Goal: Information Seeking & Learning: Learn about a topic

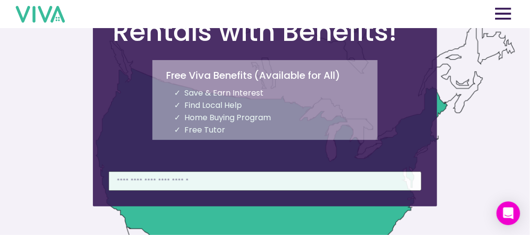
scroll to position [128, 0]
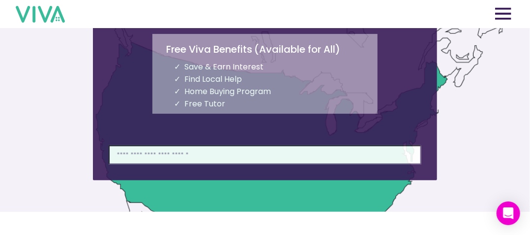
click at [138, 156] on input at bounding box center [265, 154] width 313 height 19
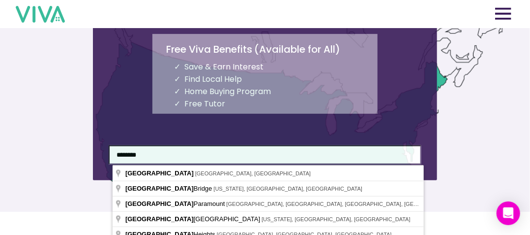
type input "********"
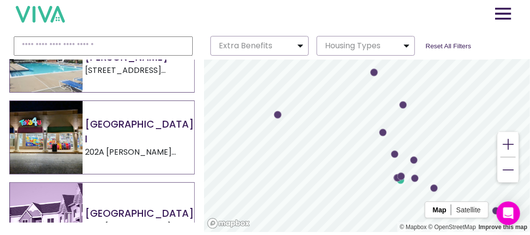
scroll to position [1510, 0]
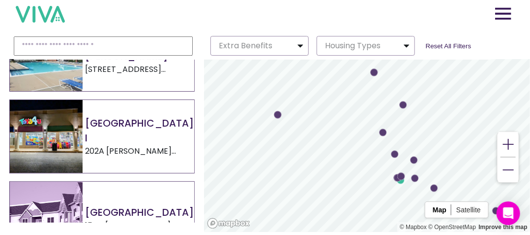
click at [179, 119] on h2 "[GEOGRAPHIC_DATA] I" at bounding box center [139, 131] width 109 height 30
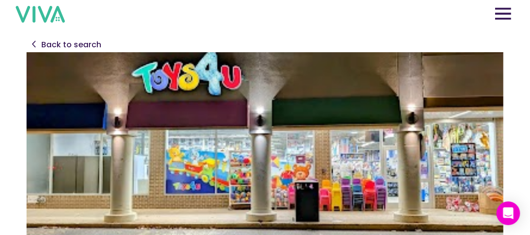
click at [179, 119] on img at bounding box center [265, 150] width 477 height 197
click at [32, 42] on img at bounding box center [34, 43] width 4 height 7
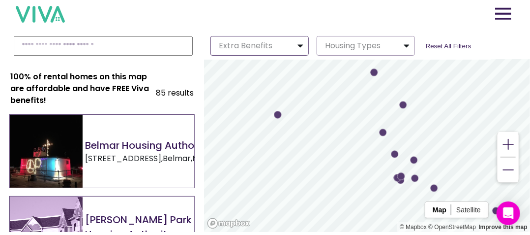
click at [303, 45] on img "button" at bounding box center [301, 46] width 8 height 12
click at [411, 46] on img "button" at bounding box center [407, 46] width 8 height 12
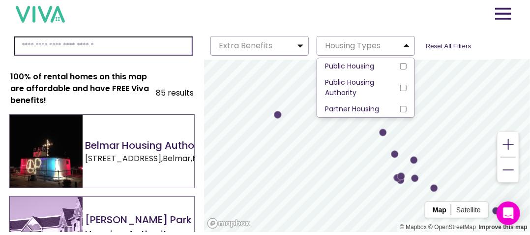
click at [33, 47] on input at bounding box center [103, 45] width 179 height 19
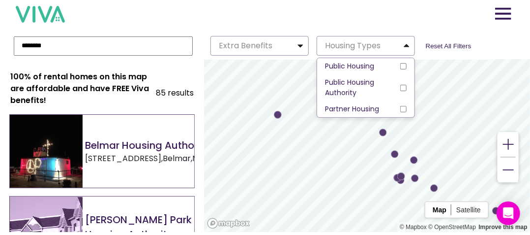
type input "**********"
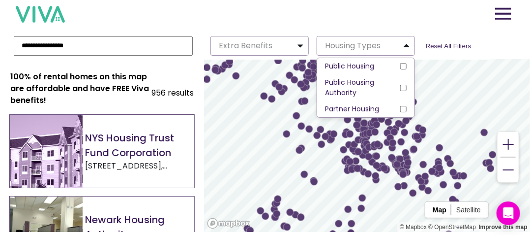
click at [405, 18] on link at bounding box center [246, 14] width 461 height 16
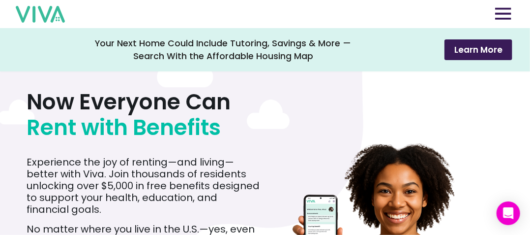
click at [366, 69] on div "Your Next Home Could Include Tutoring, Savings & More — Search With the Afforda…" at bounding box center [265, 49] width 530 height 43
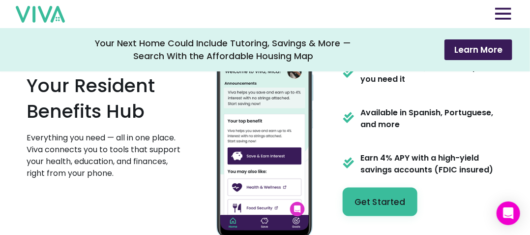
scroll to position [434, 0]
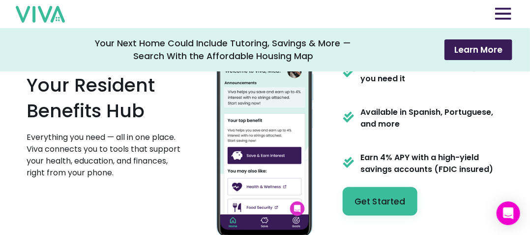
click at [365, 71] on div "Your Next Home Could Include Tutoring, Savings & More — Search With the Afforda…" at bounding box center [265, 49] width 530 height 43
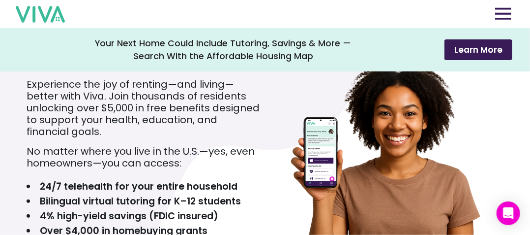
scroll to position [77, 0]
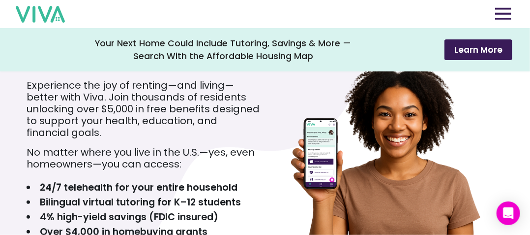
click at [365, 71] on div "Your Next Home Could Include Tutoring, Savings & More — Search With the Afforda…" at bounding box center [265, 49] width 530 height 43
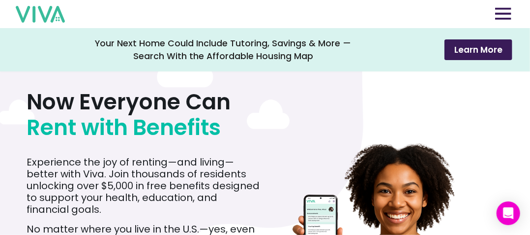
click at [364, 69] on div "Your Next Home Could Include Tutoring, Savings & More — Search With the Afforda…" at bounding box center [265, 49] width 530 height 43
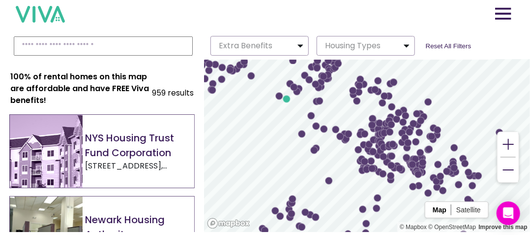
click at [111, 136] on h2 "NYS Housing Trust Fund Corporation" at bounding box center [139, 145] width 109 height 30
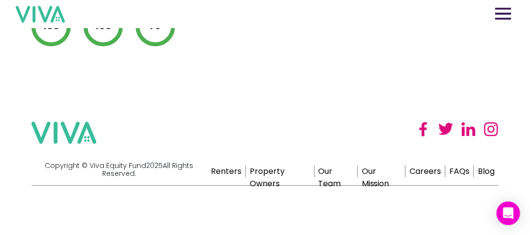
scroll to position [513, 6]
click at [323, 175] on link "Our Team" at bounding box center [336, 171] width 43 height 12
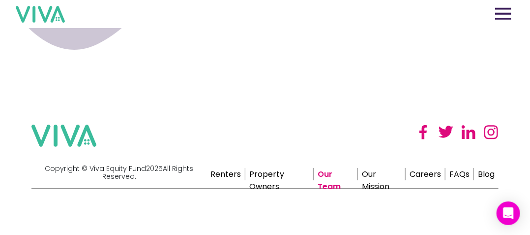
scroll to position [2126, 0]
click at [377, 179] on link "Our Mission" at bounding box center [382, 173] width 48 height 12
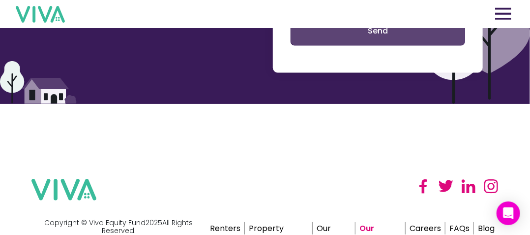
scroll to position [2023, 0]
